Goal: Transaction & Acquisition: Purchase product/service

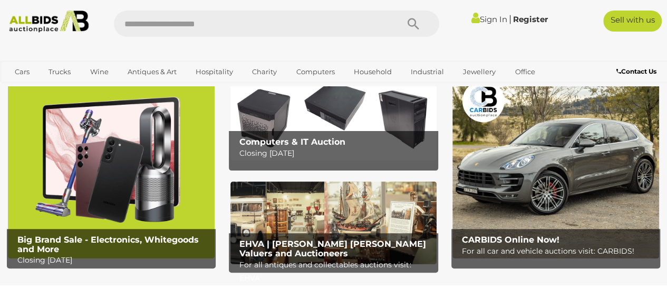
scroll to position [53, 0]
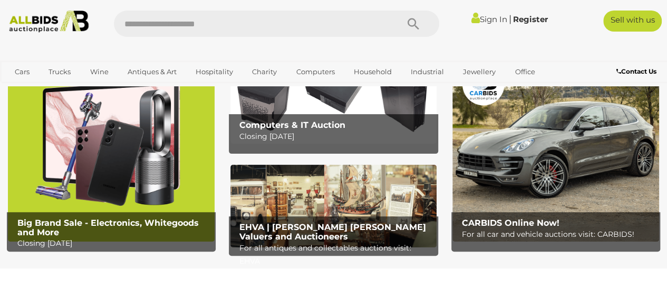
click at [123, 171] on img at bounding box center [111, 151] width 207 height 181
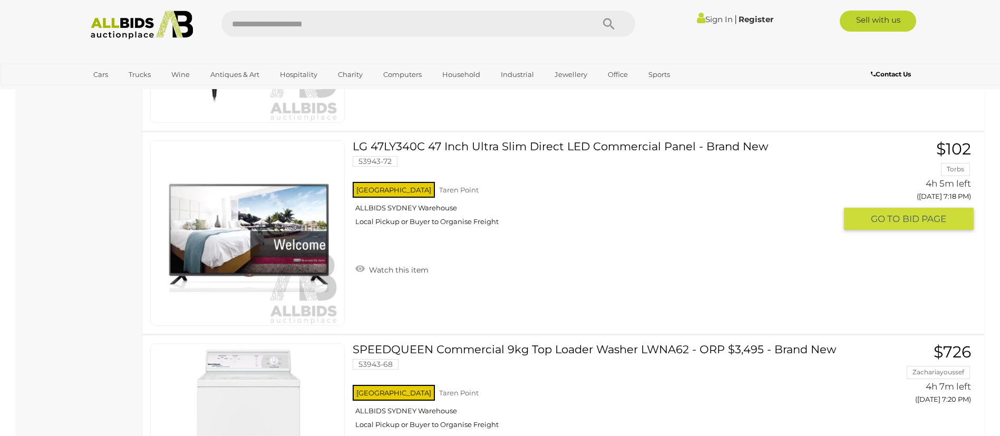
scroll to position [2056, 0]
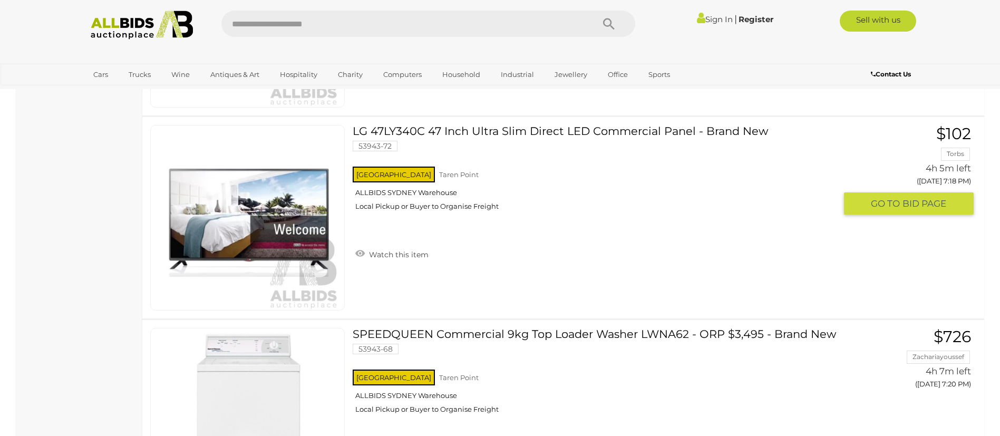
click at [295, 221] on img at bounding box center [248, 217] width 184 height 184
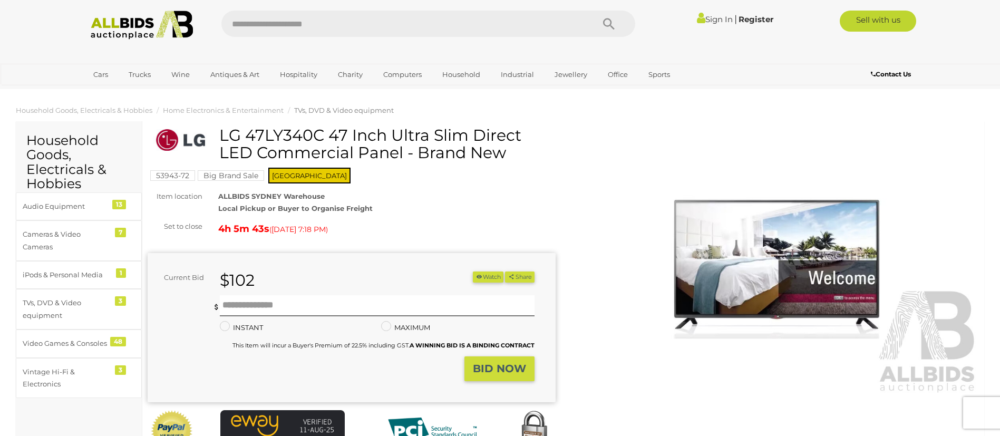
click at [761, 238] on img at bounding box center [775, 263] width 408 height 263
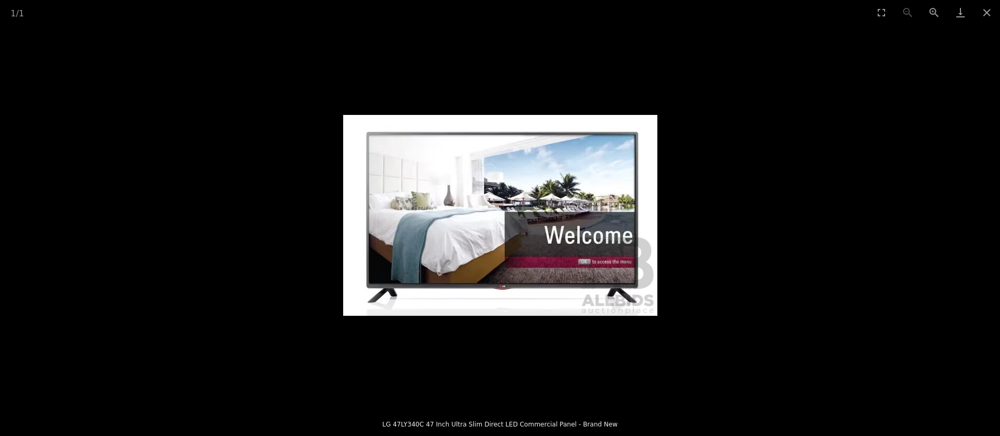
click at [570, 246] on img at bounding box center [500, 215] width 314 height 201
click at [983, 16] on button "Close gallery" at bounding box center [987, 12] width 26 height 25
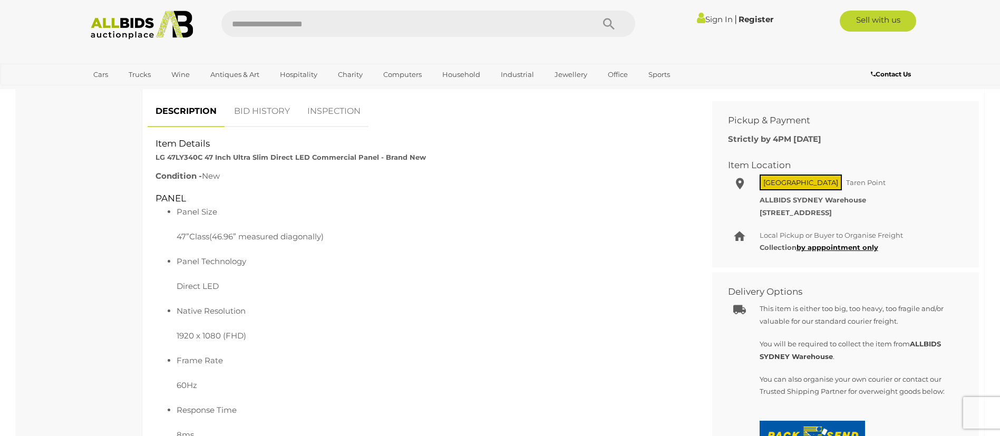
scroll to position [395, 0]
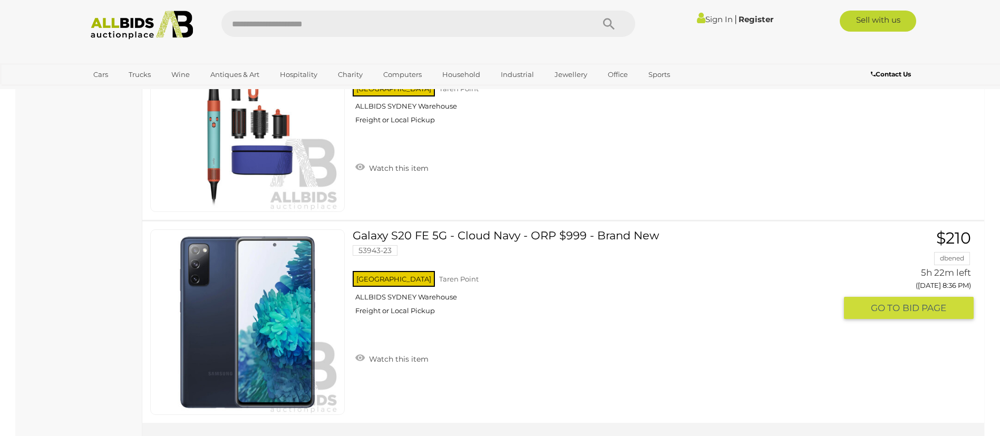
scroll to position [10025, 0]
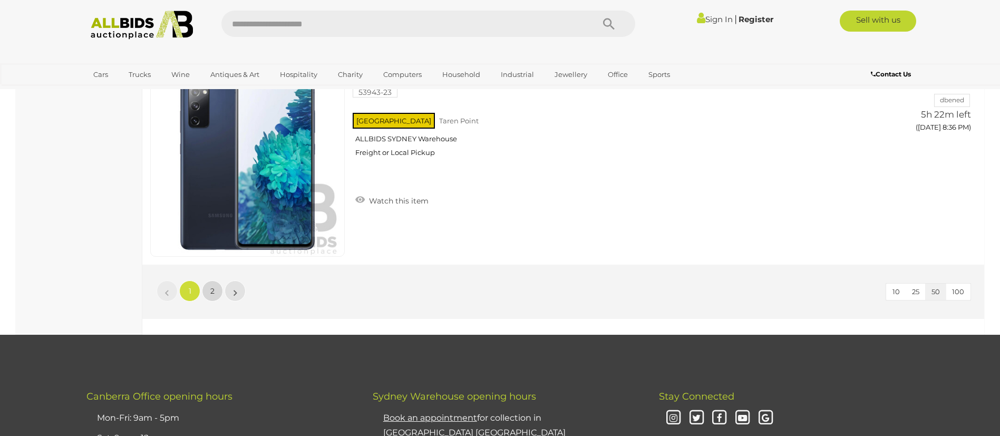
click at [211, 292] on span "2" at bounding box center [212, 290] width 4 height 9
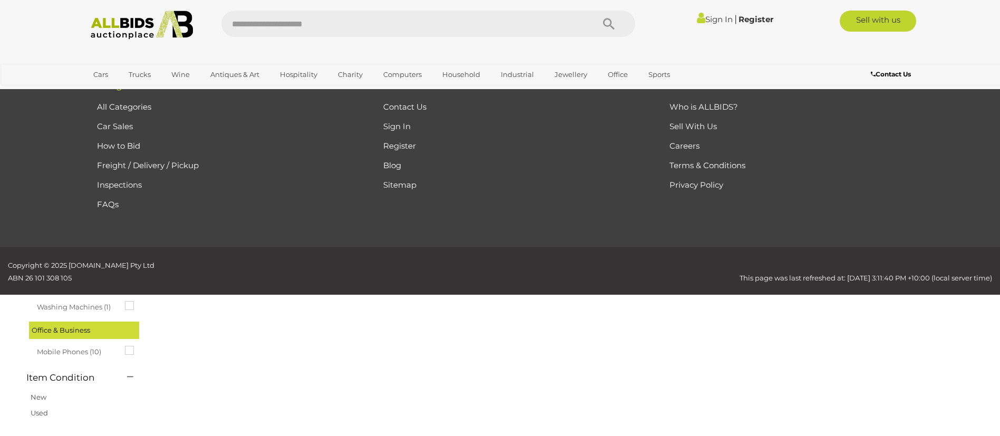
scroll to position [36, 0]
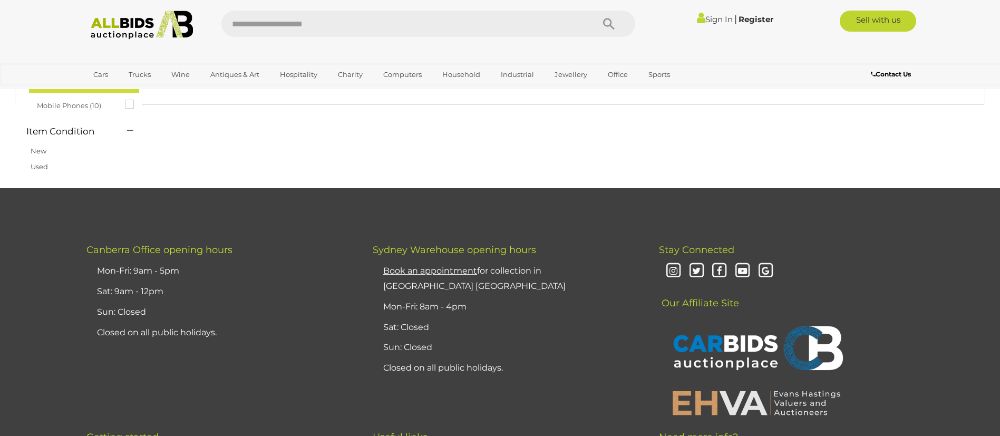
scroll to position [432, 0]
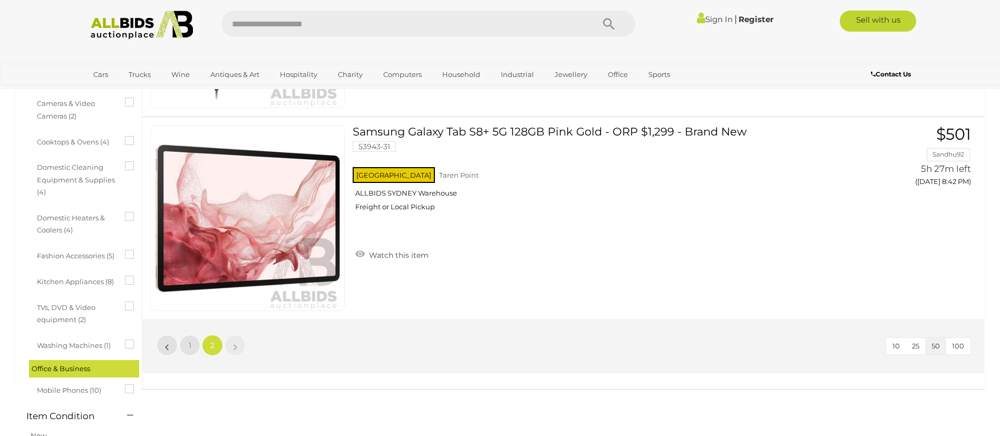
click at [122, 20] on img at bounding box center [142, 25] width 114 height 29
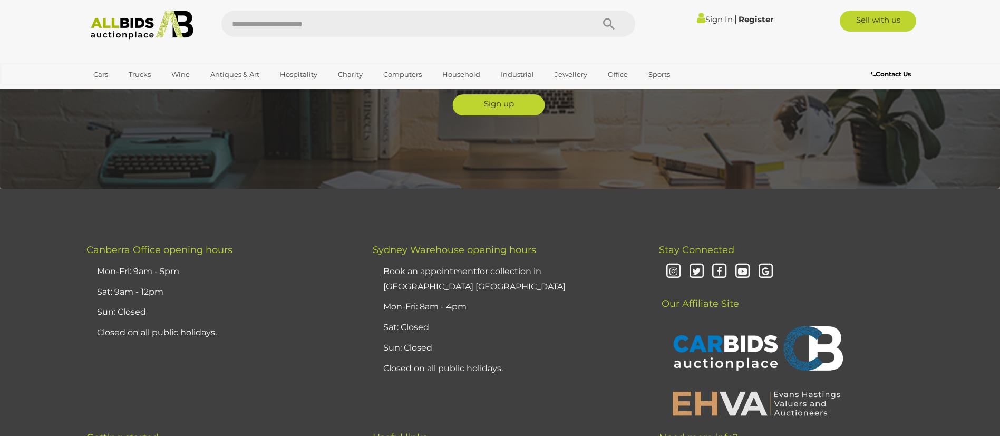
scroll to position [2688, 0]
